Goal: Navigation & Orientation: Find specific page/section

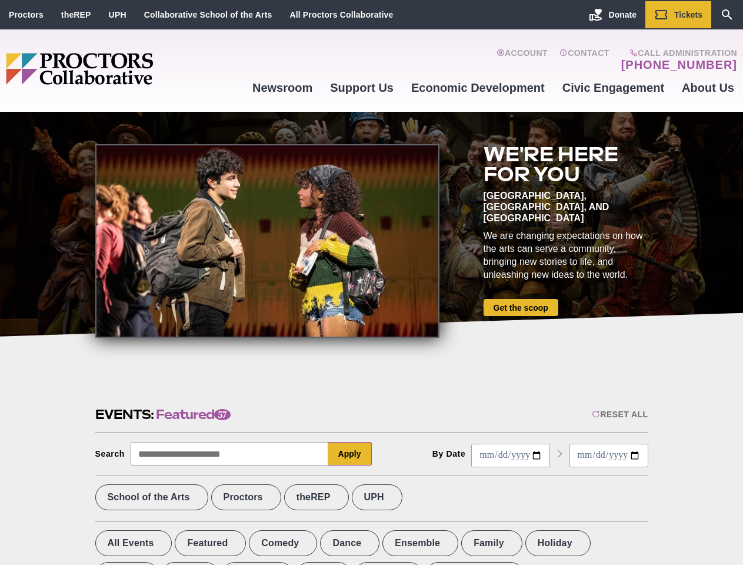
click at [371, 282] on div at bounding box center [267, 240] width 344 height 193
click at [619, 414] on div "Reset All" at bounding box center [620, 413] width 56 height 9
click at [350, 453] on button "Apply" at bounding box center [350, 454] width 44 height 24
